Goal: Task Accomplishment & Management: Manage account settings

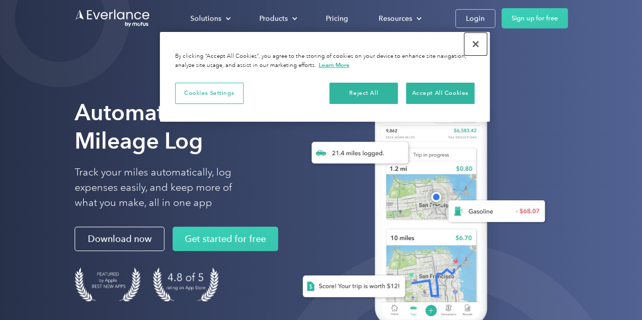
drag, startPoint x: 483, startPoint y: 42, endPoint x: 483, endPoint y: 30, distance: 12.2
click at [483, 42] on button "Close" at bounding box center [476, 44] width 22 height 22
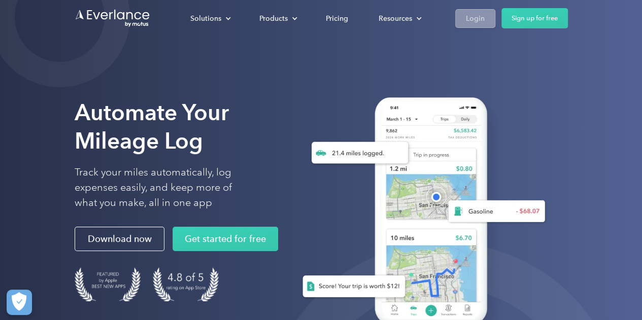
click at [482, 16] on div "Login" at bounding box center [475, 18] width 19 height 13
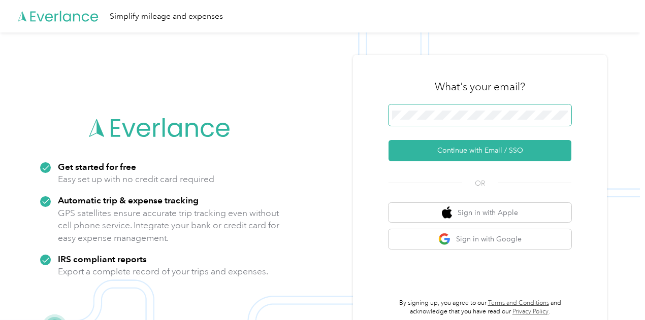
click at [494, 124] on span at bounding box center [479, 115] width 183 height 21
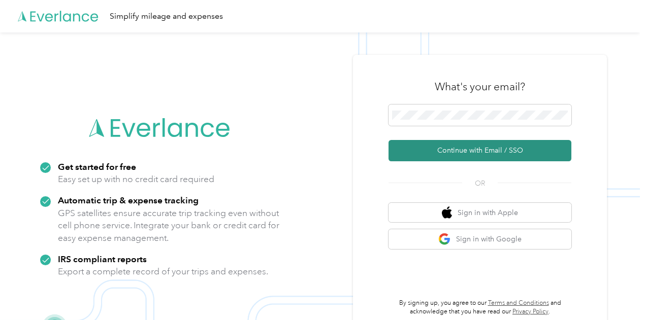
click at [480, 149] on button "Continue with Email / SSO" at bounding box center [479, 150] width 183 height 21
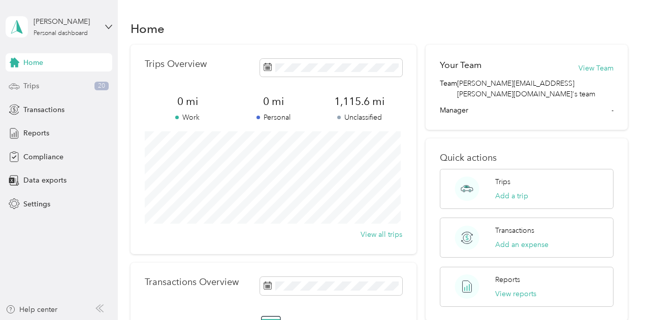
click at [55, 87] on div "Trips 20" at bounding box center [59, 86] width 107 height 18
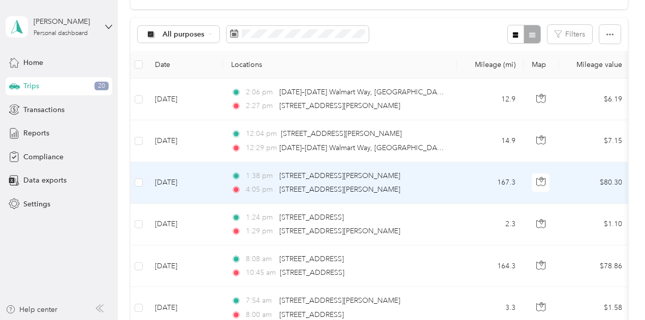
scroll to position [102, 0]
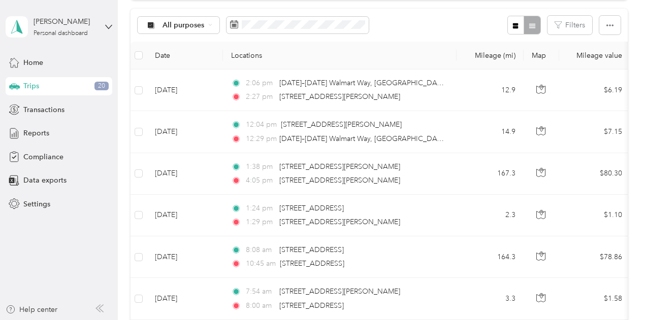
drag, startPoint x: 598, startPoint y: 94, endPoint x: 627, endPoint y: 79, distance: 32.7
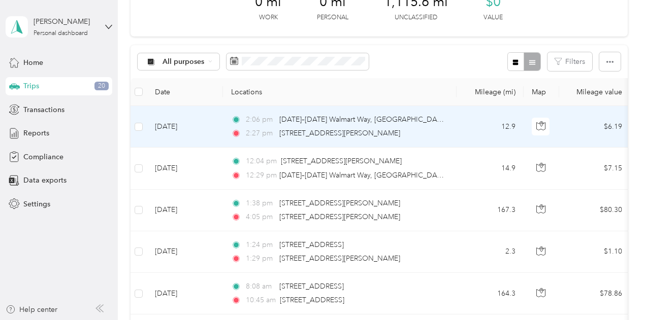
scroll to position [0, 0]
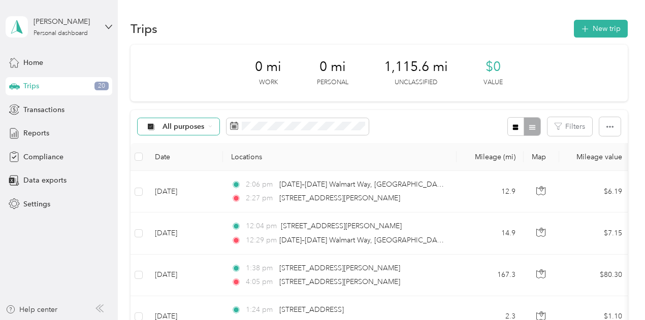
click at [213, 126] on div "All purposes" at bounding box center [179, 126] width 82 height 17
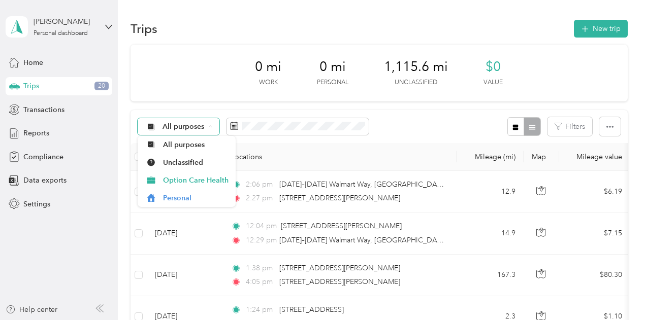
click at [213, 126] on div "All purposes" at bounding box center [179, 126] width 82 height 17
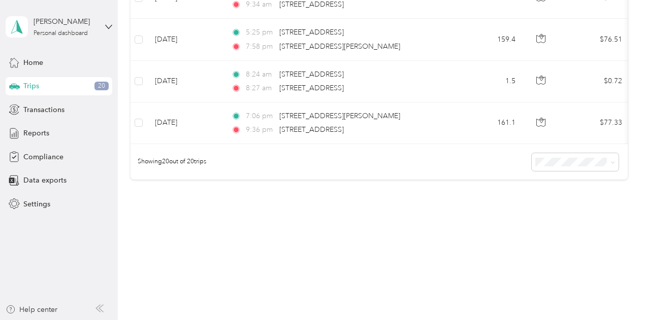
scroll to position [814, 0]
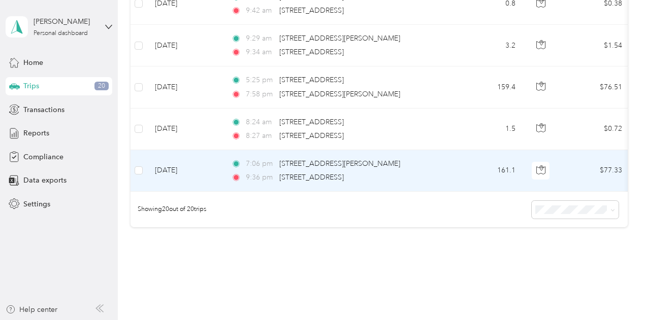
click at [404, 176] on div "9:36 pm [STREET_ADDRESS]" at bounding box center [337, 177] width 213 height 11
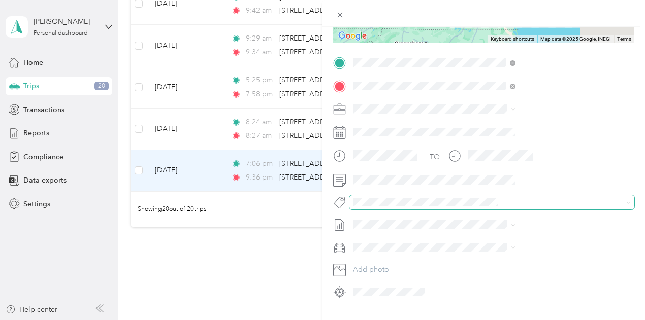
scroll to position [203, 0]
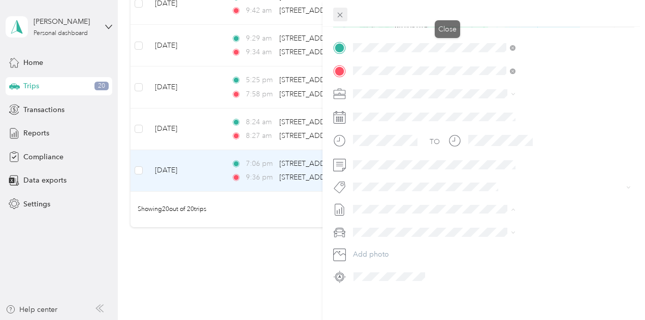
click at [347, 9] on span at bounding box center [340, 15] width 14 height 14
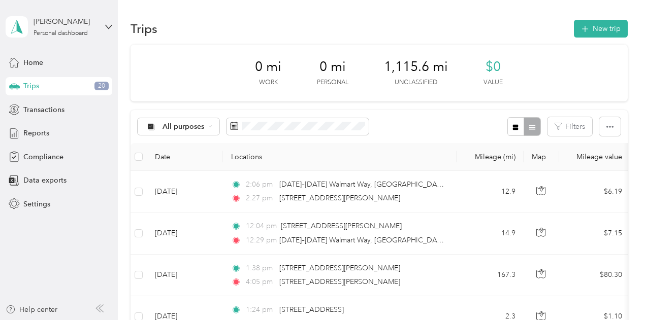
drag, startPoint x: 601, startPoint y: 25, endPoint x: 364, endPoint y: 1, distance: 238.8
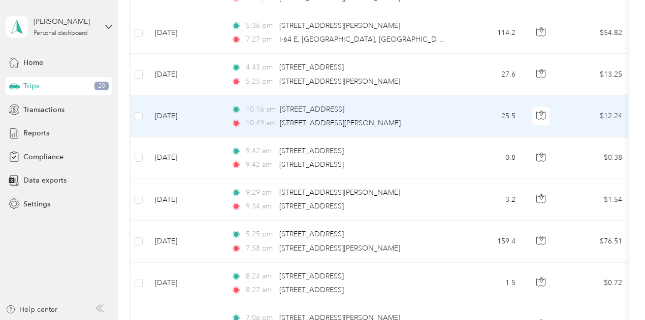
scroll to position [865, 0]
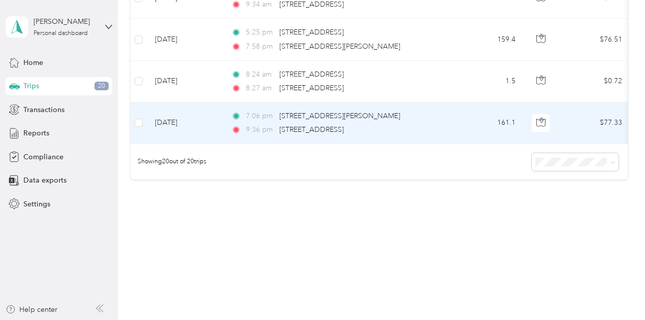
click at [417, 115] on div "7:06 pm [STREET_ADDRESS][PERSON_NAME] 9:36 pm [STREET_ADDRESS]" at bounding box center [337, 123] width 213 height 25
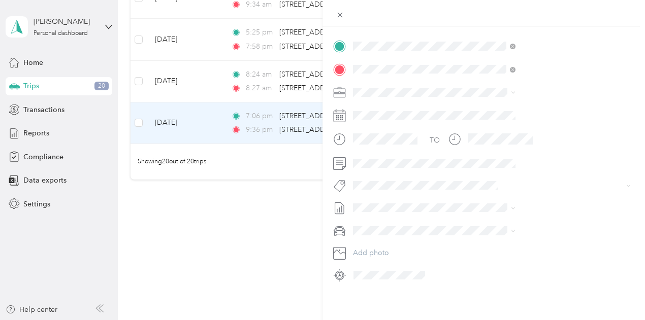
scroll to position [212, 0]
click at [400, 231] on div "Trip details Save This trip cannot be edited because it is either under review,…" at bounding box center [322, 160] width 645 height 320
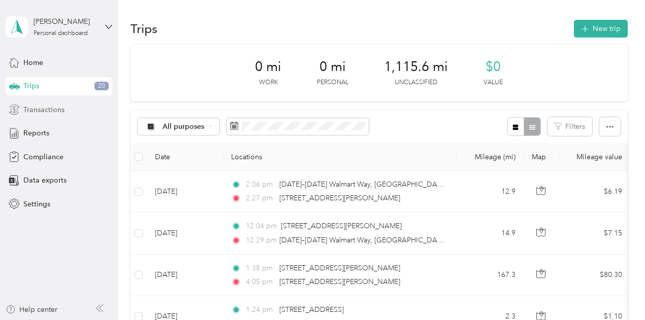
click at [87, 104] on div "Transactions" at bounding box center [59, 110] width 107 height 18
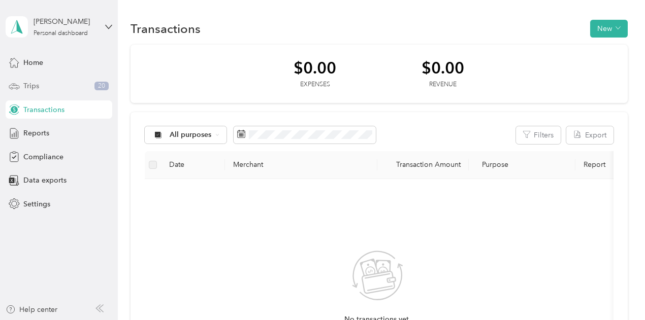
click at [67, 81] on div "Trips 20" at bounding box center [59, 86] width 107 height 18
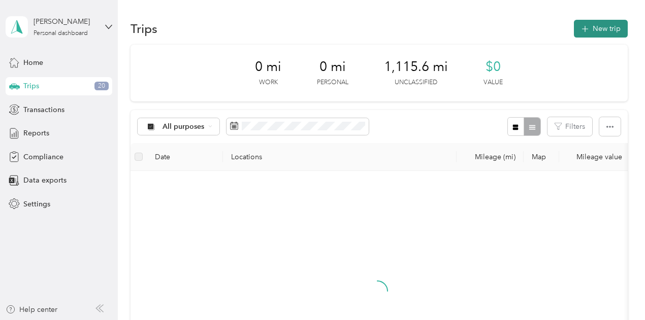
click at [590, 32] on button "New trip" at bounding box center [601, 29] width 54 height 18
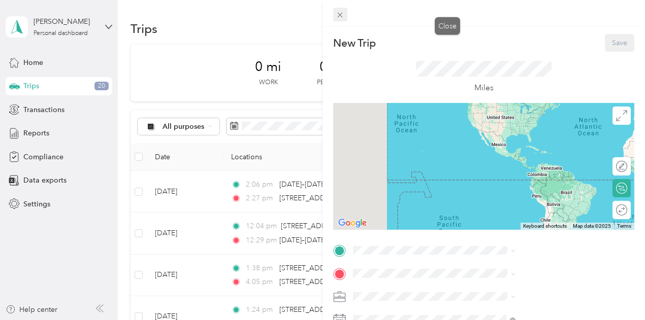
click at [344, 12] on icon at bounding box center [340, 15] width 9 height 9
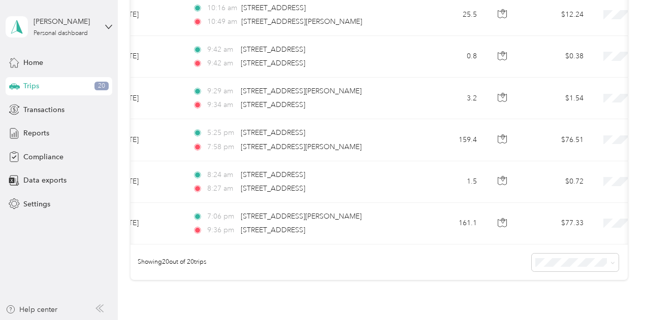
scroll to position [0, 41]
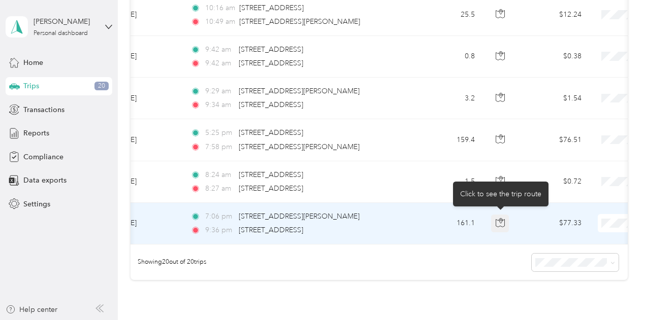
click at [500, 218] on icon "button" at bounding box center [500, 222] width 9 height 9
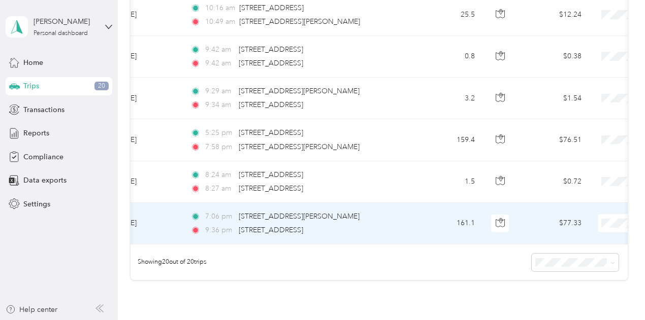
click at [435, 233] on td "161.1" at bounding box center [449, 224] width 67 height 42
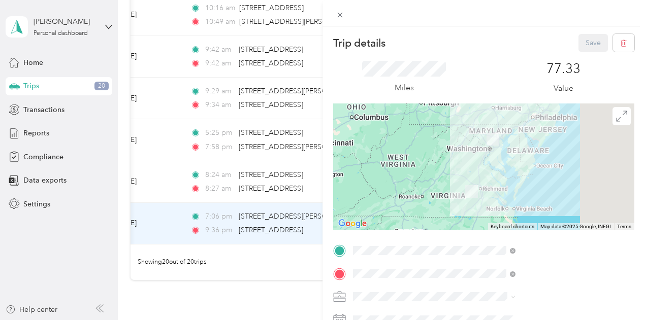
drag, startPoint x: 399, startPoint y: 246, endPoint x: 318, endPoint y: 244, distance: 81.3
click at [318, 245] on div "Trip details Save This trip cannot be edited because it is either under review,…" at bounding box center [322, 160] width 645 height 320
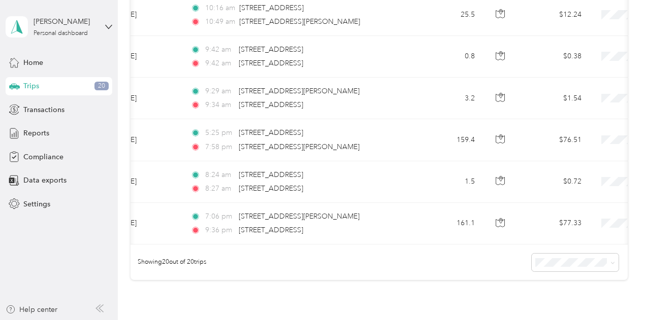
click at [319, 243] on div at bounding box center [322, 160] width 645 height 320
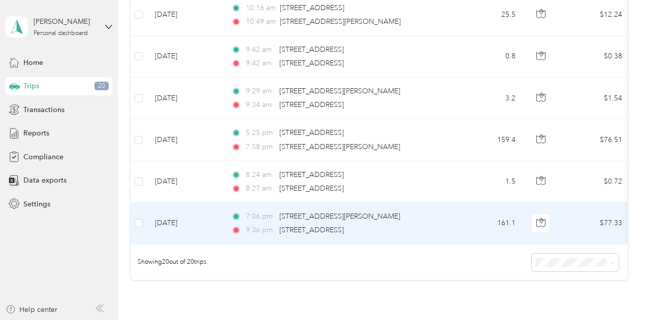
drag, startPoint x: 311, startPoint y: 220, endPoint x: 296, endPoint y: 219, distance: 15.3
click at [296, 219] on div "7:06 pm [STREET_ADDRESS][PERSON_NAME] 9:36 pm [STREET_ADDRESS]" at bounding box center [337, 223] width 213 height 25
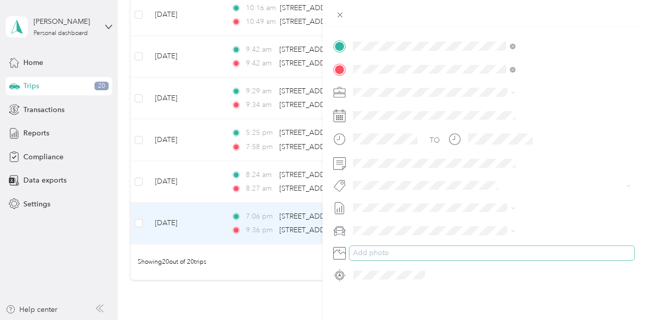
scroll to position [212, 0]
click at [349, 251] on div "Trip details Save This trip cannot be edited because it is either under review,…" at bounding box center [322, 160] width 645 height 320
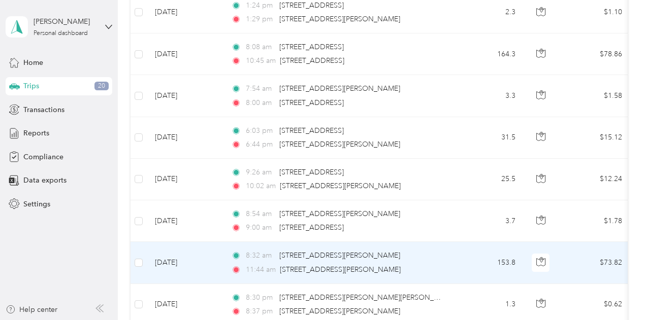
scroll to position [102, 0]
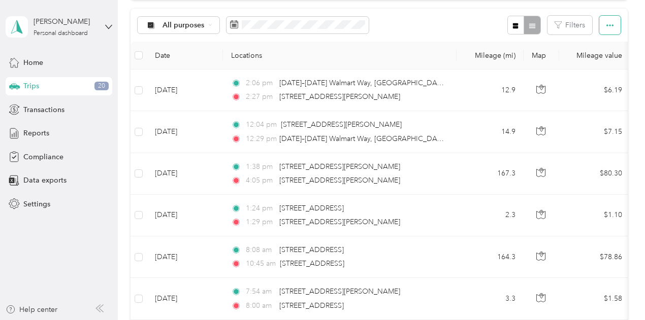
click at [606, 22] on icon "button" at bounding box center [609, 25] width 7 height 7
click at [606, 23] on icon "button" at bounding box center [609, 25] width 7 height 7
click at [204, 22] on span "All purposes" at bounding box center [183, 25] width 42 height 7
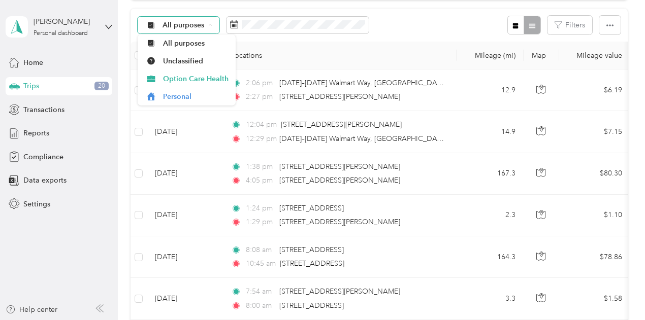
click at [204, 22] on span "All purposes" at bounding box center [183, 25] width 42 height 7
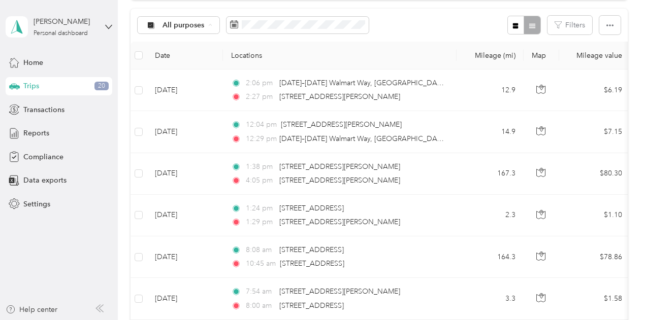
click at [430, 38] on div "All purposes Filters" at bounding box center [378, 25] width 497 height 33
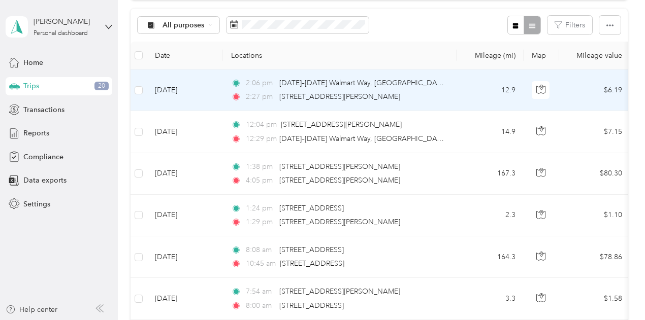
drag, startPoint x: 399, startPoint y: 103, endPoint x: 427, endPoint y: 75, distance: 39.5
click at [427, 75] on td "2:06 pm [DATE]–[DATE][STREET_ADDRESS] 2:27 pm [STREET_ADDRESS][PERSON_NAME]" at bounding box center [340, 91] width 234 height 42
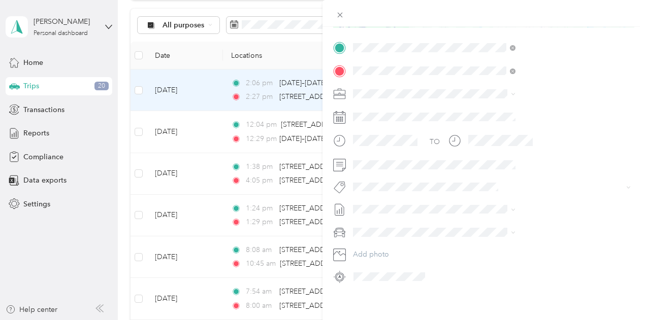
scroll to position [212, 0]
click at [343, 16] on icon at bounding box center [340, 15] width 5 height 5
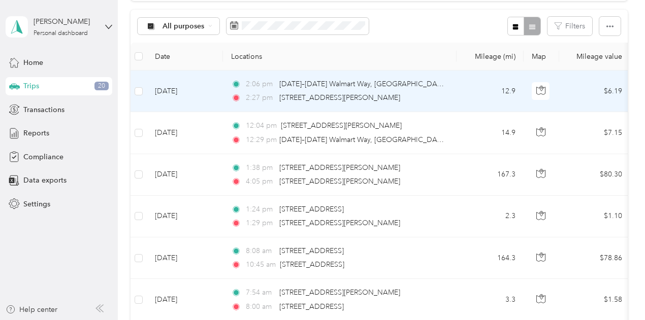
scroll to position [102, 0]
drag, startPoint x: 603, startPoint y: 91, endPoint x: 555, endPoint y: 78, distance: 49.9
click at [555, 78] on td at bounding box center [542, 91] width 36 height 42
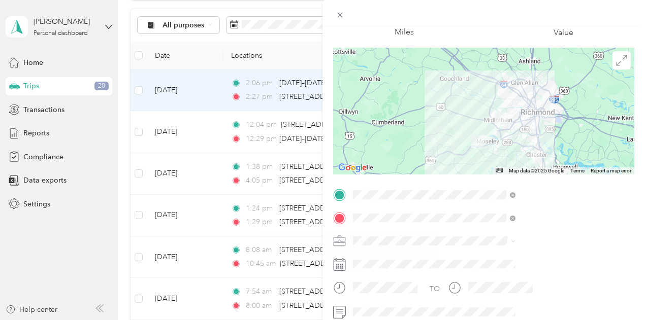
scroll to position [102, 0]
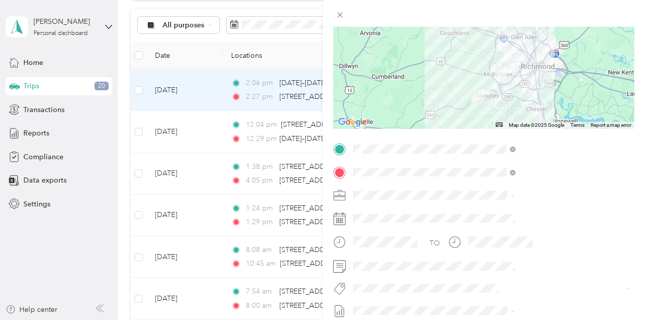
click at [499, 201] on span at bounding box center [491, 195] width 285 height 16
click at [346, 195] on icon at bounding box center [339, 195] width 13 height 13
click at [376, 50] on div "Trip details Save This trip cannot be edited because it is either under review,…" at bounding box center [322, 160] width 645 height 320
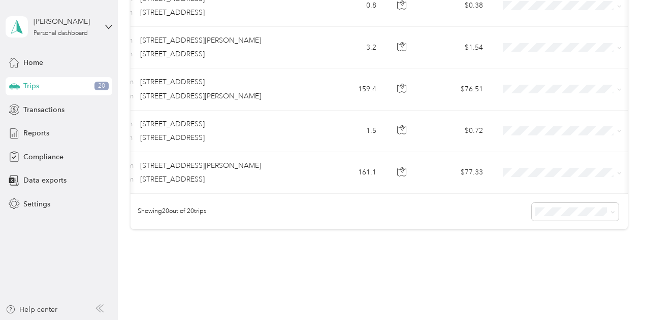
scroll to position [0, 141]
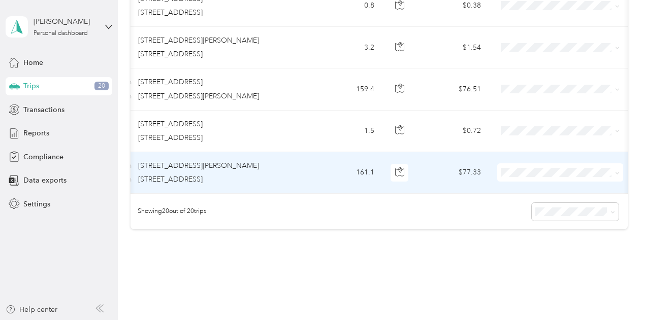
click at [528, 190] on li "Option Care Health" at bounding box center [560, 185] width 126 height 18
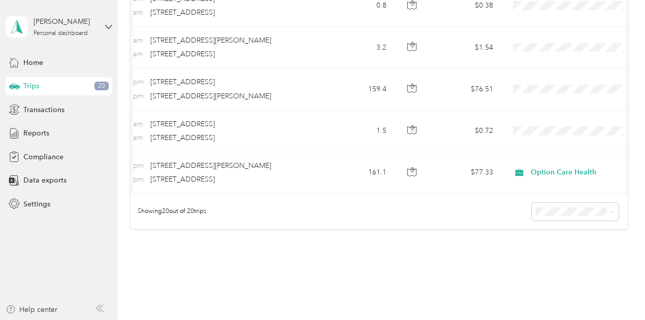
scroll to position [0, 142]
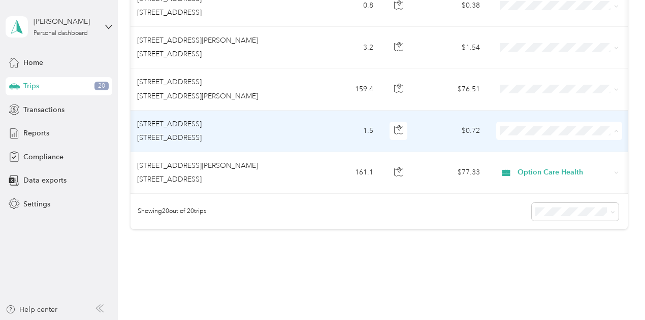
click at [517, 143] on span "Option Care Health" at bounding box center [559, 146] width 112 height 11
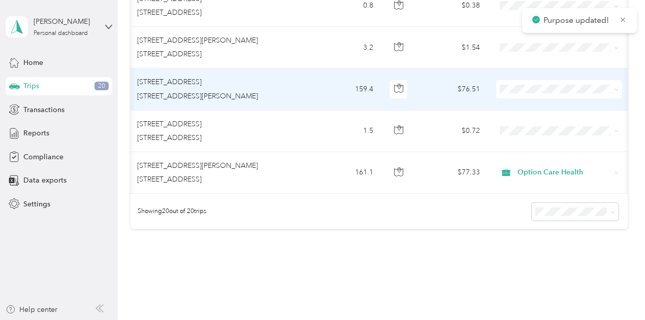
click at [524, 93] on span at bounding box center [559, 89] width 126 height 18
click at [525, 102] on span "Option Care Health" at bounding box center [568, 105] width 94 height 11
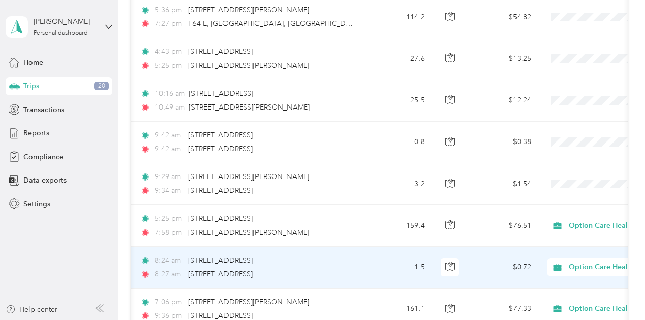
scroll to position [660, 0]
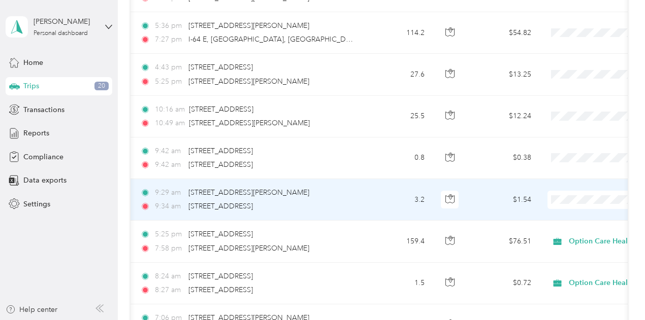
click at [557, 218] on li "Option Care Health" at bounding box center [582, 211] width 126 height 18
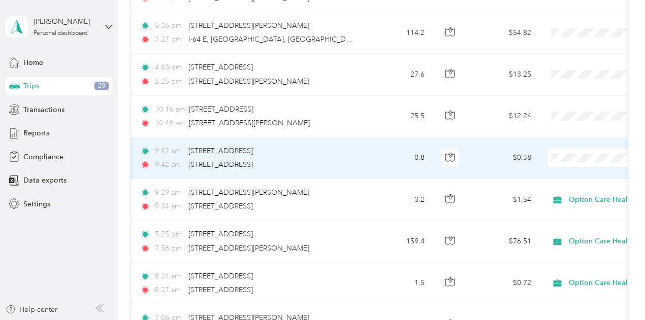
click at [572, 194] on li "Personal" at bounding box center [582, 192] width 126 height 18
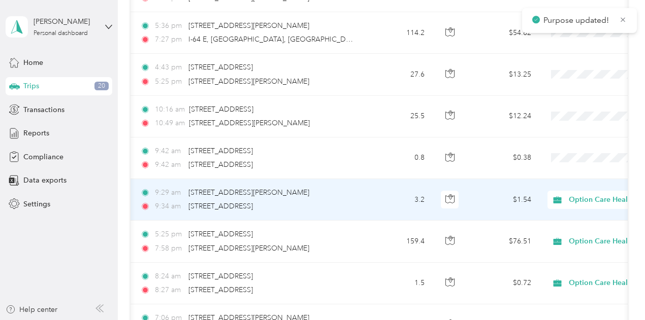
scroll to position [609, 0]
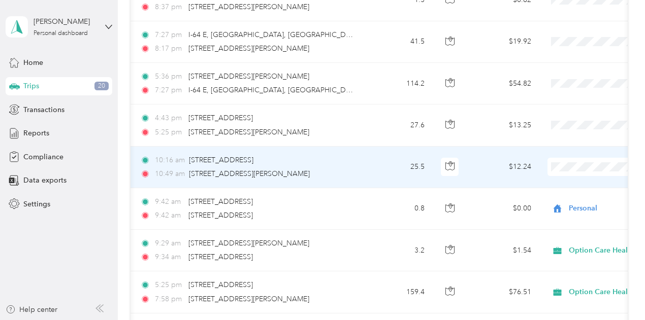
click at [575, 181] on span "Option Care Health" at bounding box center [591, 183] width 94 height 11
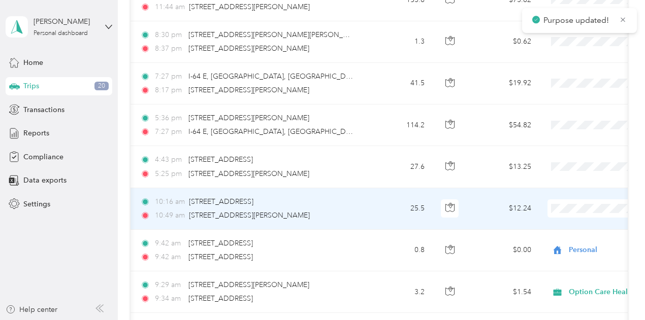
scroll to position [559, 0]
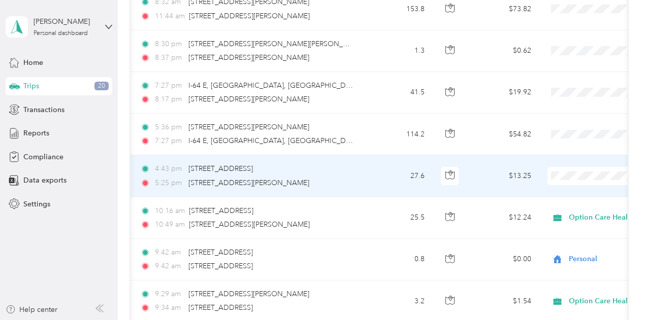
click at [554, 193] on li "Option Care Health" at bounding box center [582, 189] width 126 height 18
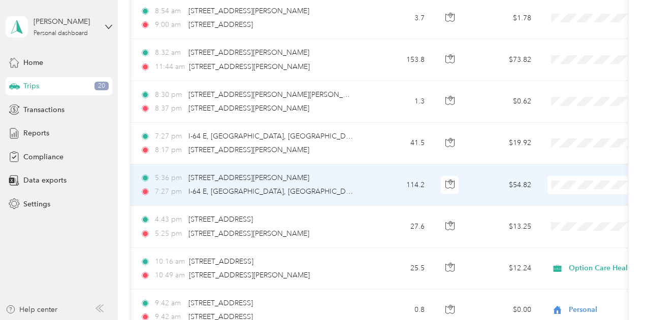
click at [563, 217] on span "Personal" at bounding box center [591, 219] width 94 height 11
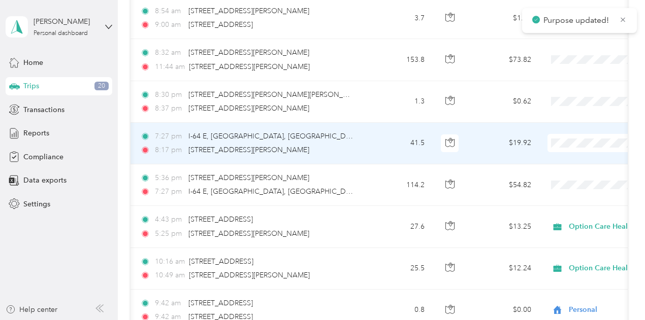
click at [578, 180] on li "Personal" at bounding box center [582, 178] width 126 height 18
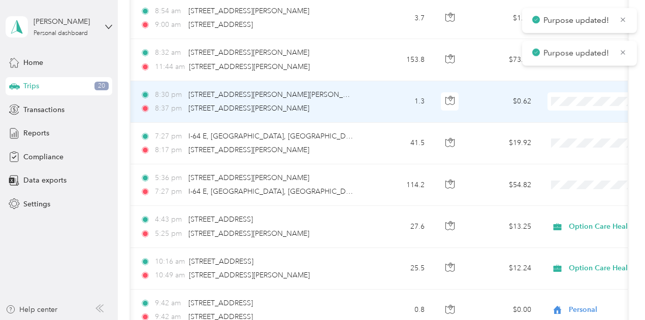
click at [575, 140] on body "Purpose updated! Purpose updated! [PERSON_NAME] Personal dashboard Home Trips 2…" at bounding box center [320, 160] width 640 height 320
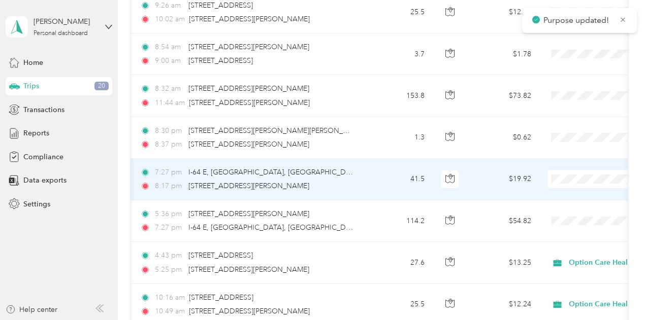
scroll to position [457, 0]
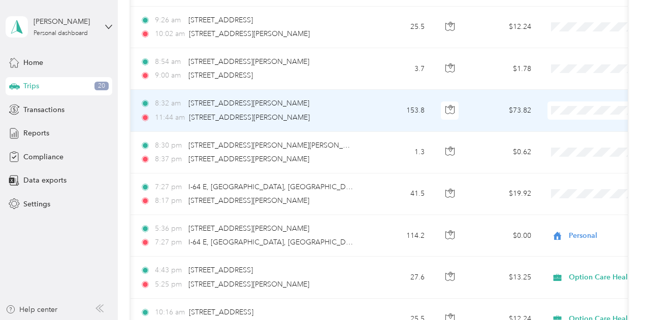
click at [566, 149] on body "[PERSON_NAME] Personal dashboard Home Trips 20 Transactions Reports Compliance …" at bounding box center [320, 160] width 640 height 320
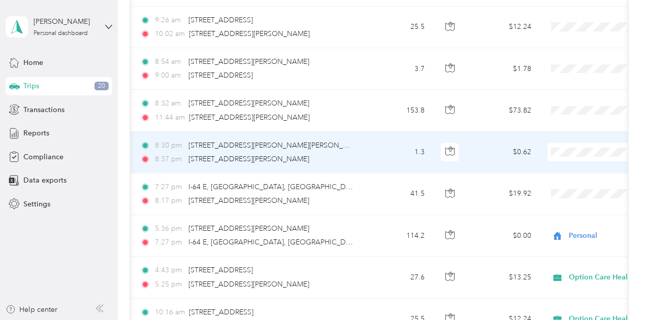
scroll to position [406, 0]
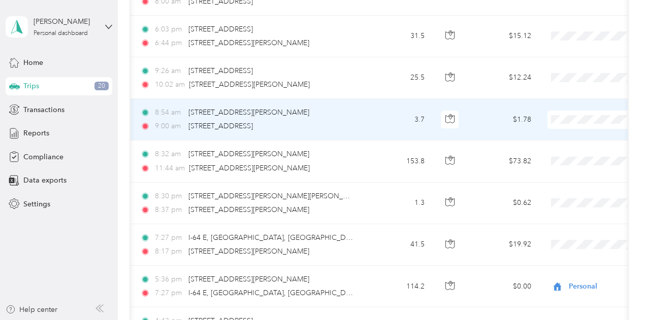
click at [566, 154] on li "Personal" at bounding box center [582, 154] width 126 height 18
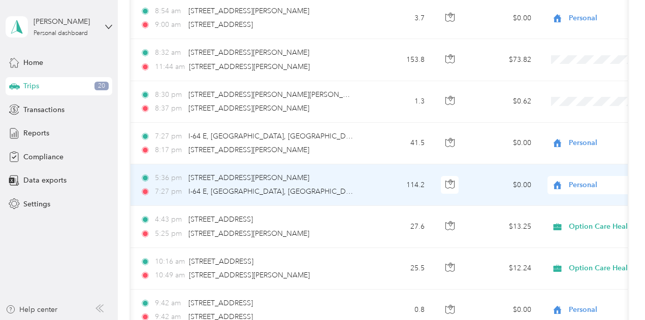
scroll to position [457, 0]
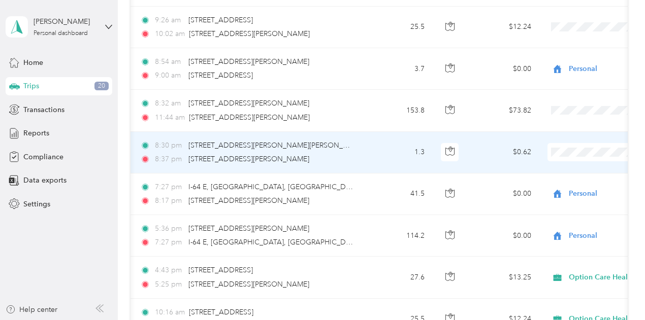
drag, startPoint x: 558, startPoint y: 188, endPoint x: 562, endPoint y: 164, distance: 24.6
click at [558, 187] on li "Personal" at bounding box center [582, 187] width 126 height 18
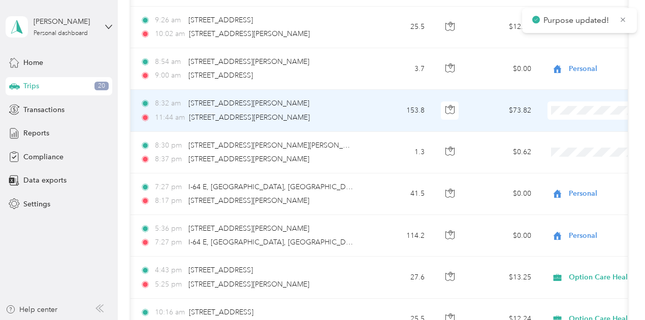
click at [573, 147] on li "Personal" at bounding box center [582, 146] width 126 height 18
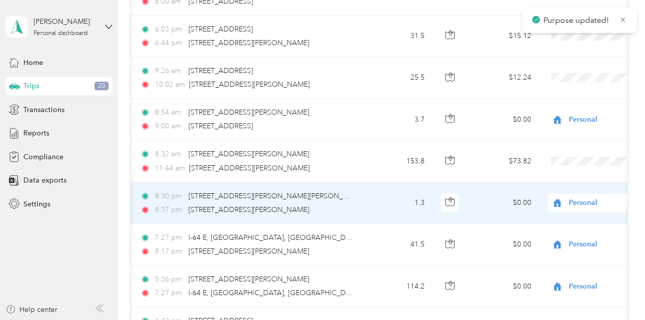
scroll to position [355, 0]
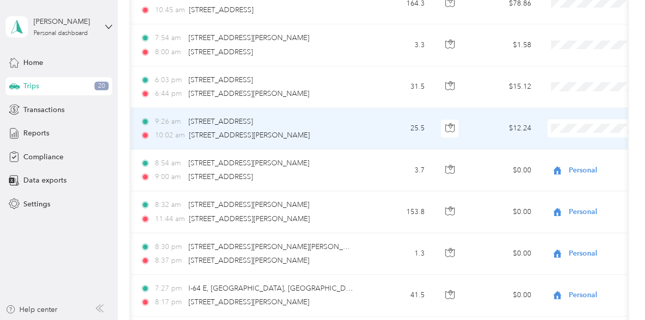
click at [554, 150] on ol "Option Care Health Personal" at bounding box center [582, 155] width 126 height 36
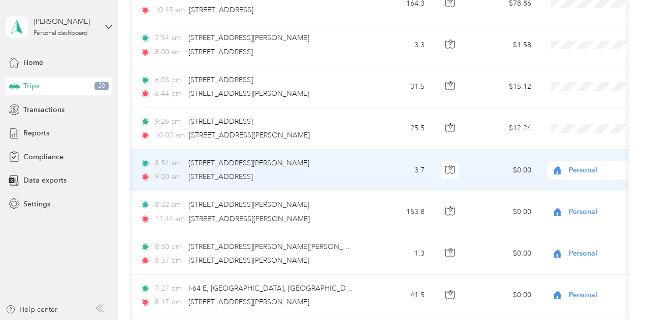
scroll to position [305, 0]
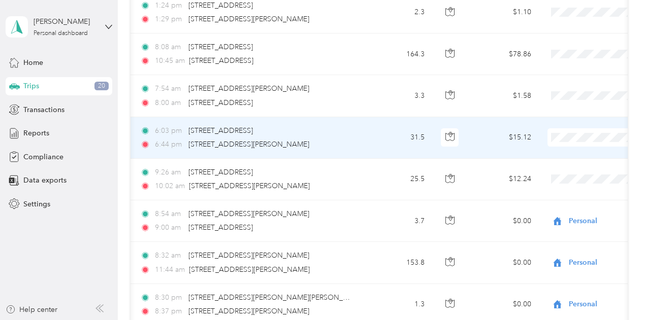
click at [557, 150] on span "Option Care Health" at bounding box center [591, 151] width 94 height 11
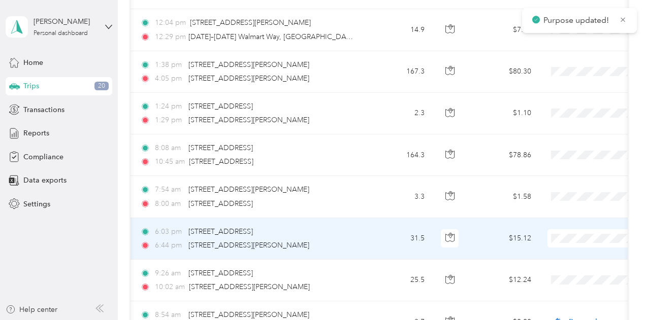
scroll to position [203, 0]
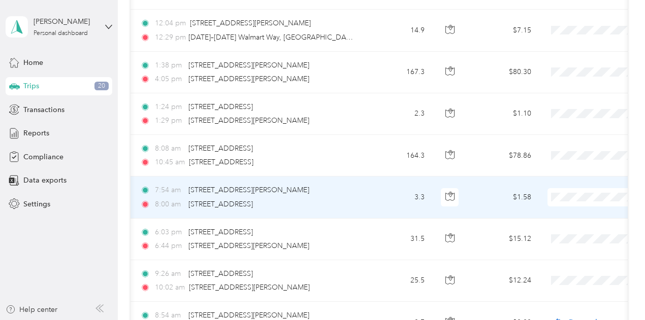
click at [567, 191] on span at bounding box center [610, 197] width 126 height 18
click at [559, 233] on span "Personal" at bounding box center [591, 232] width 94 height 11
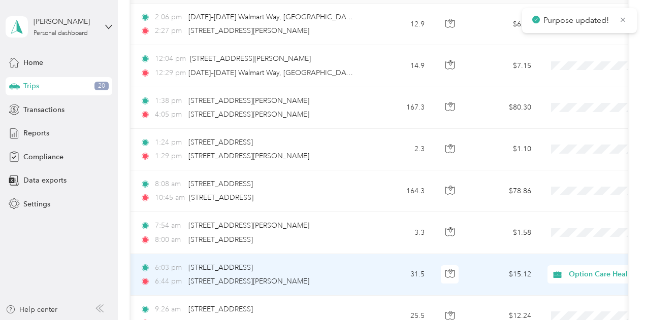
scroll to position [152, 0]
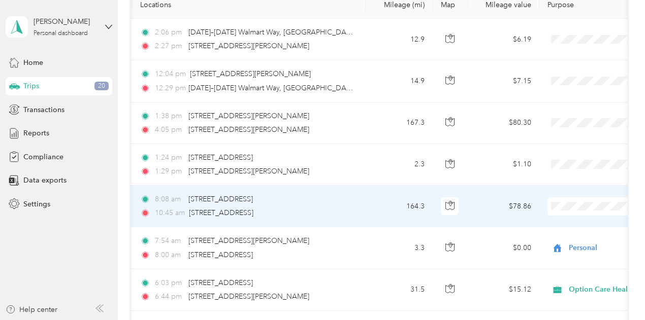
click at [562, 225] on li "Option Care Health" at bounding box center [582, 224] width 126 height 18
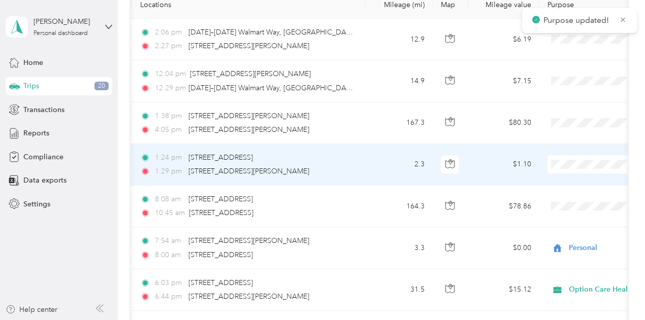
click at [562, 184] on li "Option Care Health" at bounding box center [582, 183] width 126 height 18
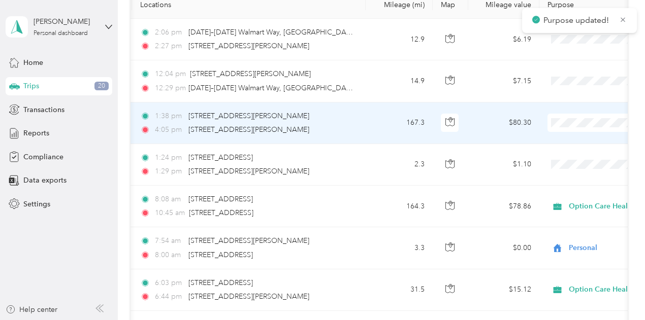
click at [566, 138] on span "Option Care Health" at bounding box center [591, 137] width 94 height 11
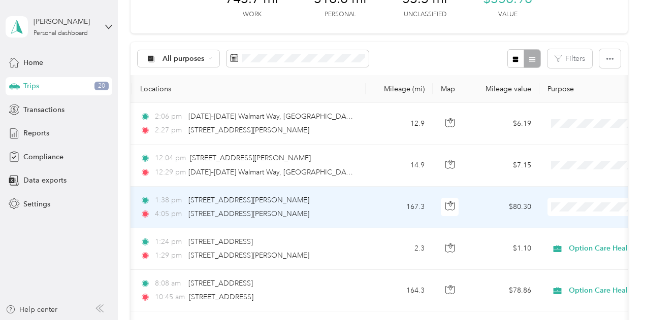
scroll to position [0, 0]
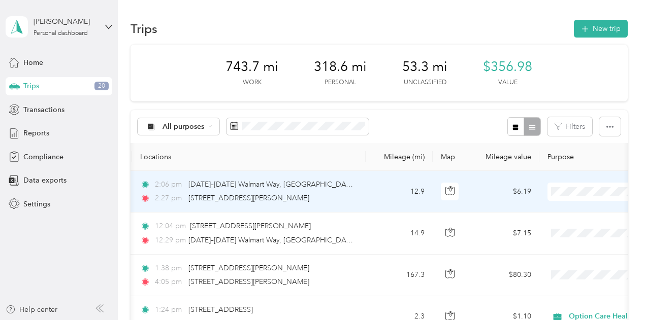
drag, startPoint x: 328, startPoint y: 193, endPoint x: 474, endPoint y: 186, distance: 145.9
click at [474, 186] on tr "[DATE] 2:06 pm [DATE]–[DATE][STREET_ADDRESS] 2:27 pm [STREET_ADDRESS][PERSON_NA…" at bounding box center [460, 192] width 841 height 42
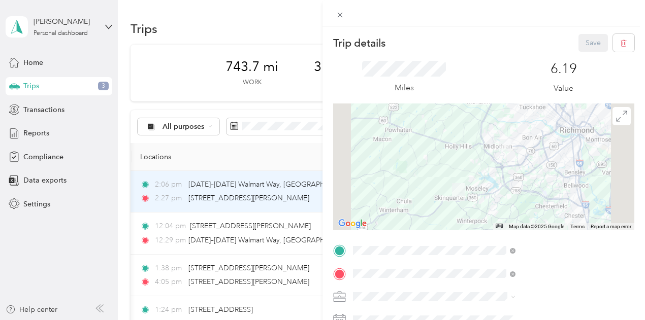
click at [405, 242] on div "Trip details Save This trip cannot be edited because it is either under review,…" at bounding box center [322, 160] width 645 height 320
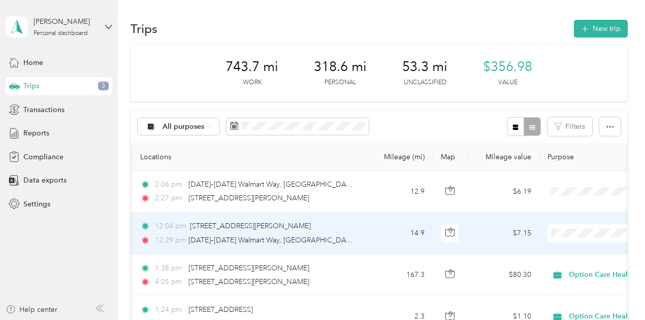
click at [575, 269] on span "Personal" at bounding box center [591, 269] width 94 height 11
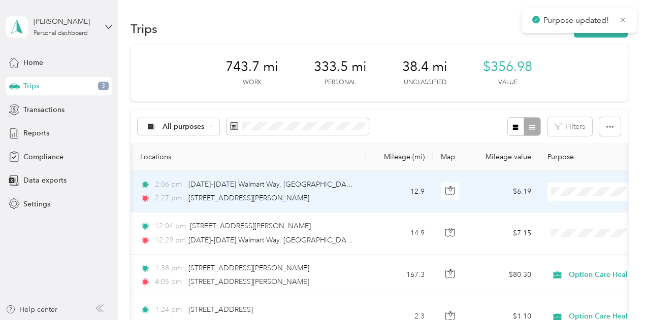
click at [574, 233] on body "Purpose updated! [PERSON_NAME] Personal dashboard Home Trips 3 Transactions Rep…" at bounding box center [320, 160] width 640 height 320
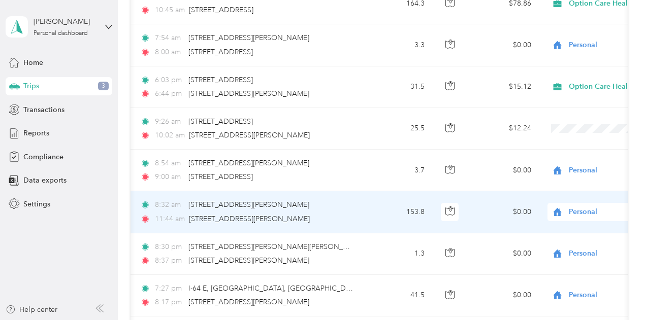
scroll to position [355, 0]
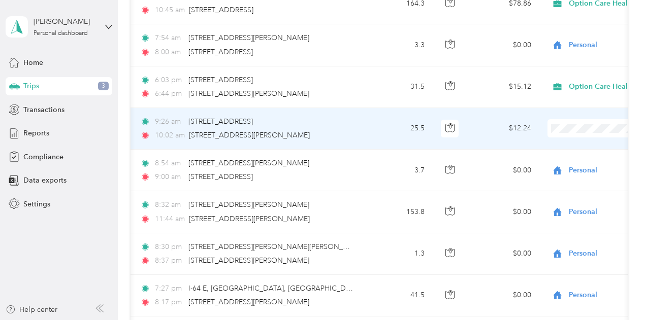
click at [557, 146] on li "Option Care Health" at bounding box center [582, 146] width 126 height 18
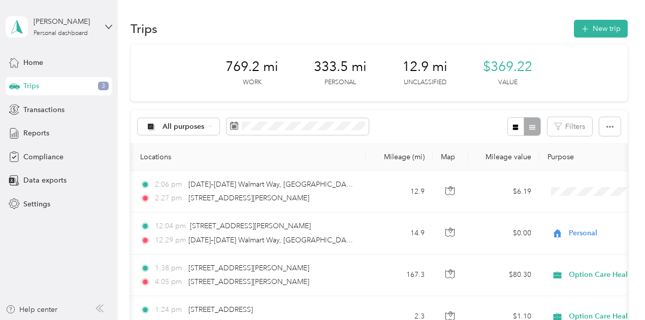
click at [532, 66] on span "$369.22" at bounding box center [507, 67] width 49 height 16
click at [41, 68] on div "Home" at bounding box center [59, 62] width 107 height 18
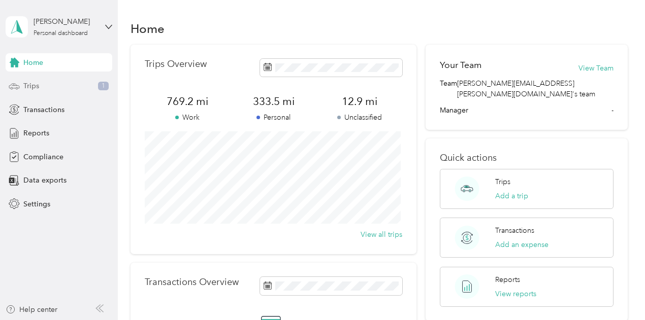
click at [69, 84] on div "Trips 1" at bounding box center [59, 86] width 107 height 18
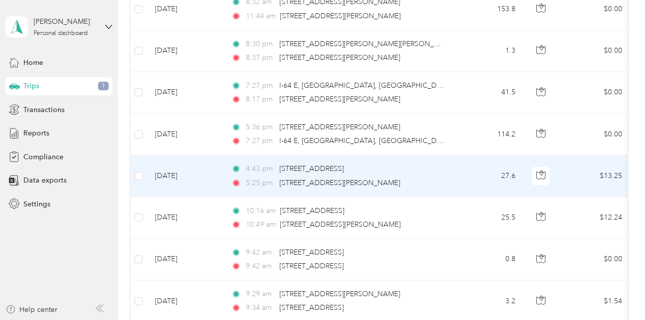
scroll to position [762, 0]
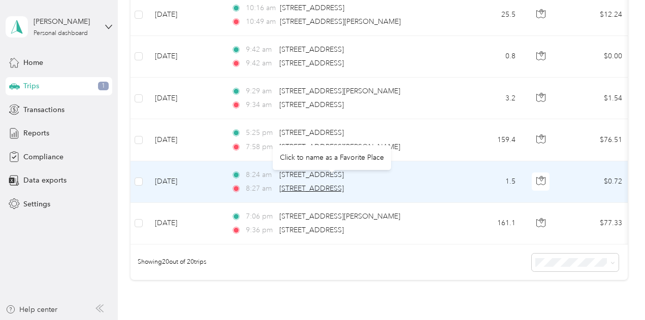
drag, startPoint x: 389, startPoint y: 187, endPoint x: 280, endPoint y: 181, distance: 109.3
click at [280, 183] on div "8:27 am [STREET_ADDRESS]" at bounding box center [337, 188] width 213 height 11
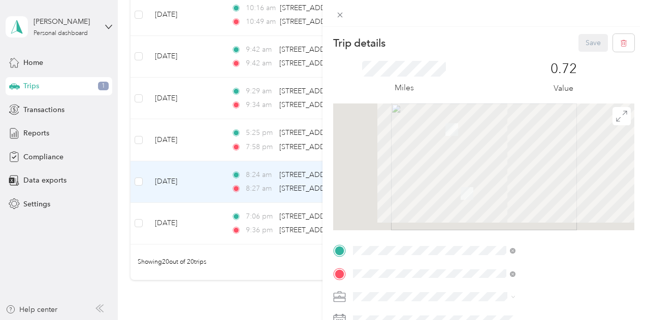
drag, startPoint x: 287, startPoint y: 188, endPoint x: 376, endPoint y: 206, distance: 90.0
click at [376, 206] on div "Trip details Save This trip cannot be edited because it is either under review,…" at bounding box center [322, 160] width 645 height 320
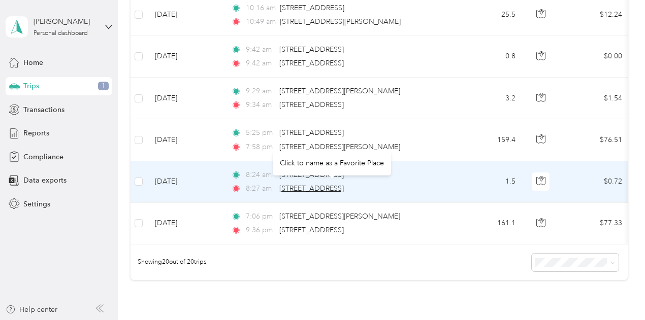
drag, startPoint x: 390, startPoint y: 185, endPoint x: 280, endPoint y: 185, distance: 109.7
click at [280, 185] on div "8:27 am [STREET_ADDRESS]" at bounding box center [337, 188] width 213 height 11
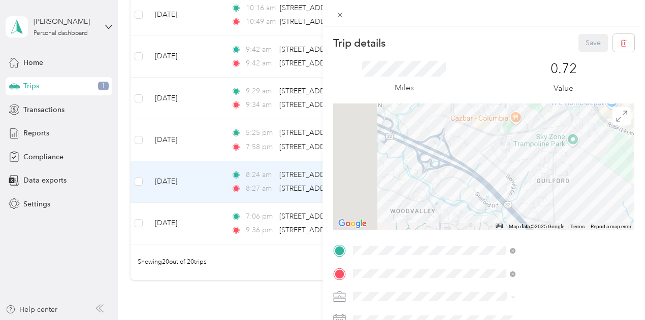
drag, startPoint x: 280, startPoint y: 185, endPoint x: 292, endPoint y: 195, distance: 15.5
click at [292, 195] on div "Trip details Save This trip cannot be edited because it is either under review,…" at bounding box center [322, 160] width 645 height 320
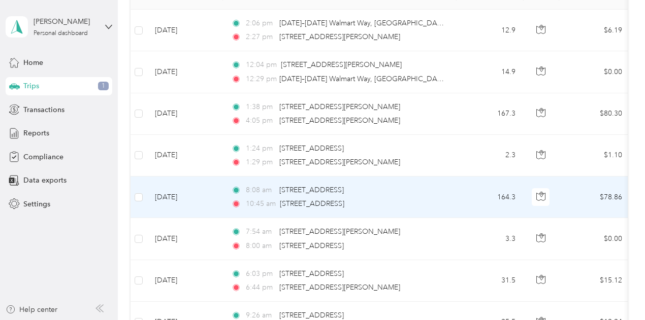
scroll to position [152, 0]
